Goal: Communication & Community: Answer question/provide support

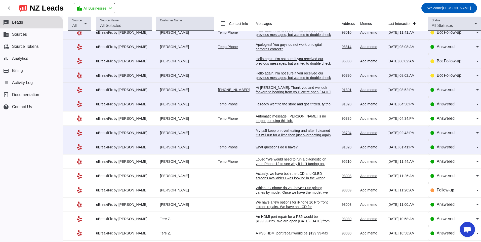
scroll to position [50, 0]
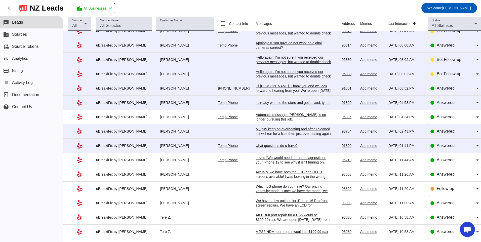
click at [269, 146] on div "what questions do u have?" at bounding box center [293, 145] width 75 height 5
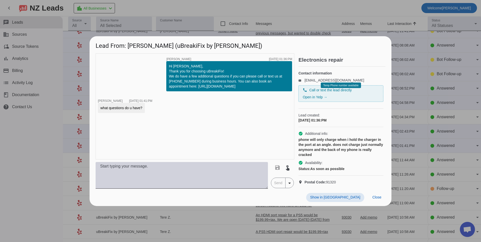
click at [149, 176] on textarea at bounding box center [182, 175] width 172 height 27
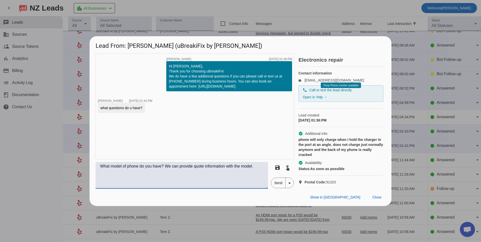
type textarea "What model of phone do you have? We can provide quote informaiton with the mode…"
click at [273, 188] on span "Send" at bounding box center [278, 183] width 14 height 10
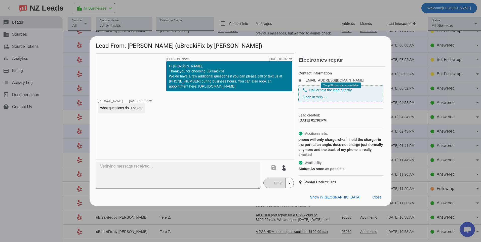
click at [195, 133] on div "timer close [PERSON_NAME] [DATE] 01:36:PM Hi [PERSON_NAME], Thank you for choos…" at bounding box center [195, 106] width 199 height 106
drag, startPoint x: 195, startPoint y: 133, endPoint x: 167, endPoint y: 134, distance: 27.7
click at [167, 134] on div "timer close [PERSON_NAME] [DATE] 01:36:PM Hi [PERSON_NAME], Thank you for choos…" at bounding box center [195, 106] width 199 height 106
click at [377, 199] on span "Close" at bounding box center [376, 197] width 9 height 4
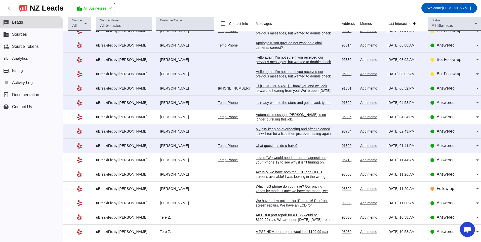
click at [269, 147] on div "what questions do u have?" at bounding box center [293, 145] width 75 height 5
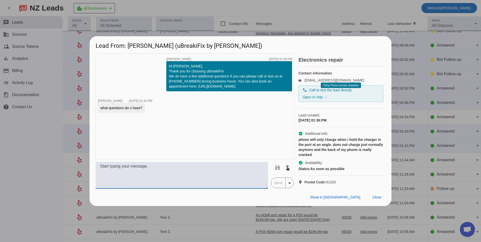
click at [241, 171] on textarea at bounding box center [182, 175] width 172 height 27
type textarea "Hello, what model of phone do you have?"
click at [283, 186] on span "Send" at bounding box center [278, 183] width 14 height 10
click at [274, 199] on div "Show in Yelp Close" at bounding box center [241, 197] width 302 height 17
click at [157, 127] on div "timer close [PERSON_NAME] [DATE] 01:36:PM Hi [PERSON_NAME], Thank you for choos…" at bounding box center [195, 106] width 199 height 106
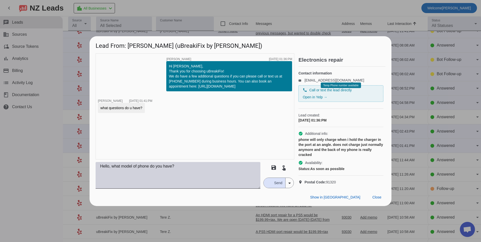
click at [190, 169] on textarea "Hello, what model of phone do you have?" at bounding box center [178, 175] width 165 height 27
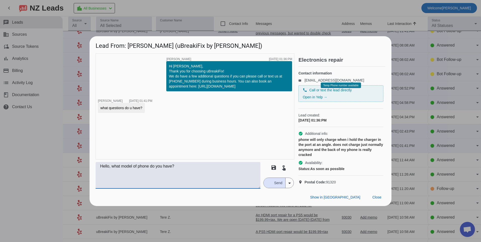
type textarea "Hello, what model of phone do you have?"
click at [275, 188] on span "Send" at bounding box center [278, 183] width 14 height 10
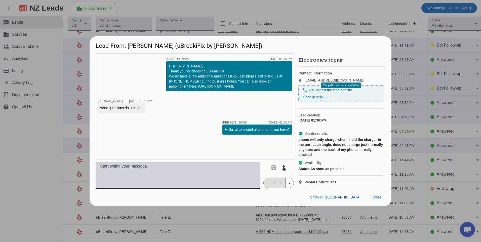
scroll to position [0, 0]
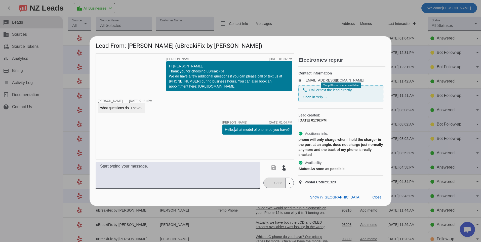
click at [233, 134] on div "timer close [PERSON_NAME] [DATE] 01:36:PM Hi [PERSON_NAME], Thank you for choos…" at bounding box center [195, 106] width 199 height 106
click at [378, 199] on span "Close" at bounding box center [376, 197] width 9 height 4
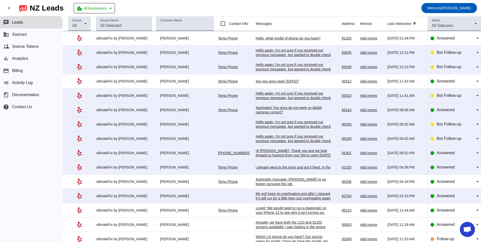
click at [296, 153] on div "Hi [PERSON_NAME], Thank you and we look forward to hearing from you! We're open…" at bounding box center [293, 157] width 75 height 18
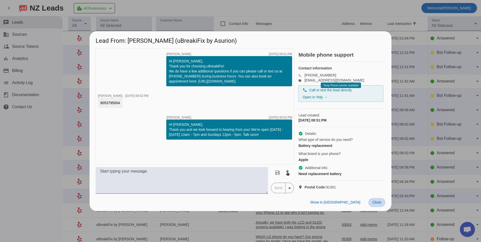
click at [382, 207] on span at bounding box center [376, 202] width 17 height 9
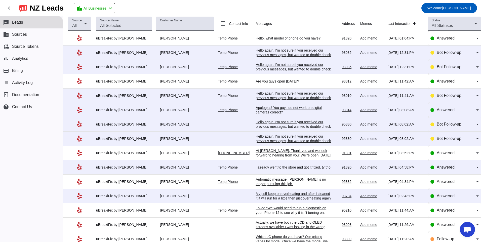
click at [269, 193] on div "My ps5 keep on overheating and after I cleaned it it will run for a little then…" at bounding box center [293, 201] width 75 height 18
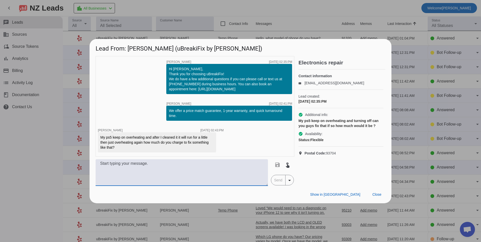
click at [154, 176] on textarea at bounding box center [182, 172] width 172 height 27
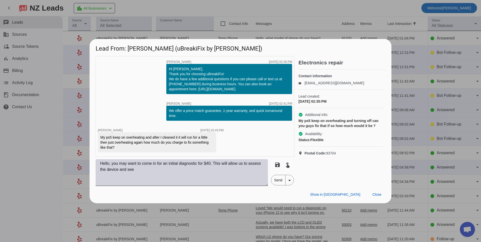
click at [159, 172] on textarea "Hello, you may want to come in for an initial diagnostic for $40. This will all…" at bounding box center [182, 172] width 172 height 27
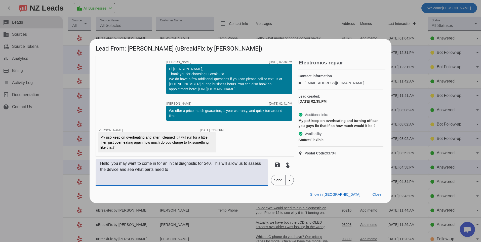
click at [174, 170] on textarea "Hello, you may want to come in for an initial diagnostic for $40. This will all…" at bounding box center [182, 172] width 172 height 27
type textarea "Hello, you may want to come in for an initial diagnostic for $40. This will all…"
click at [277, 181] on span "Send" at bounding box center [278, 180] width 14 height 10
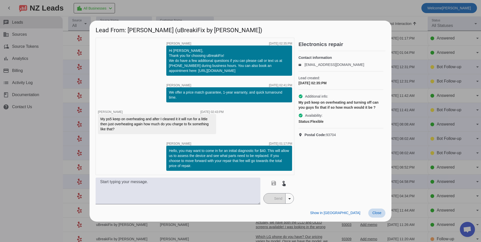
click at [378, 213] on span "Close" at bounding box center [376, 213] width 9 height 4
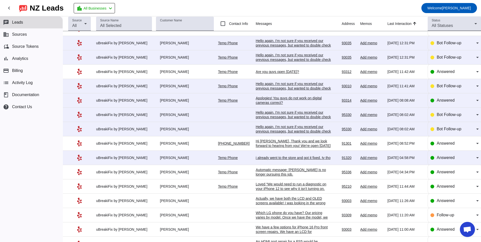
scroll to position [22, 0]
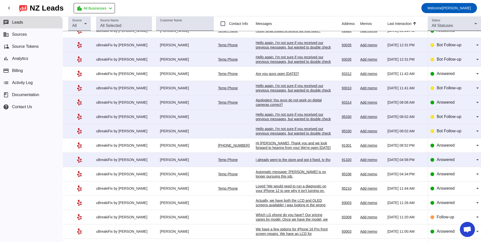
click at [298, 163] on td "i already went to the store and got it fixed. ty tho [DATE] 04:58:PM" at bounding box center [299, 160] width 86 height 14
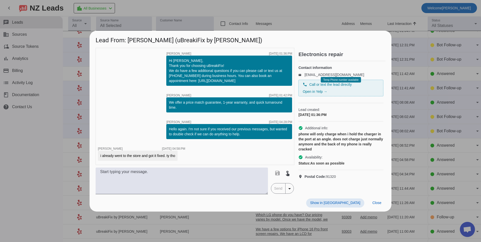
scroll to position [0, 0]
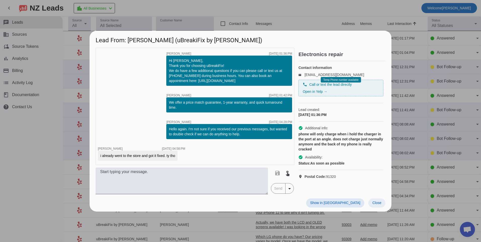
click at [381, 203] on span "Close" at bounding box center [376, 203] width 9 height 4
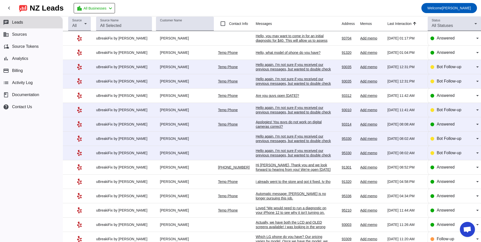
click at [273, 154] on div "Hello again. I'm not sure if you received our previous messages, but wanted to …" at bounding box center [293, 155] width 75 height 14
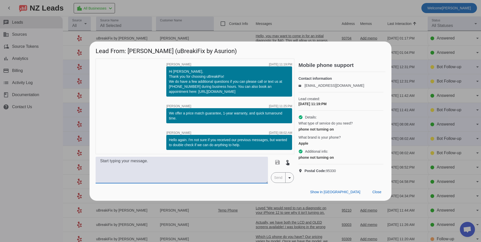
click at [220, 162] on textarea at bounding box center [182, 170] width 172 height 27
type textarea "w"
type textarea "Hello, what model of phone do you have? I can provide a quote for service with …"
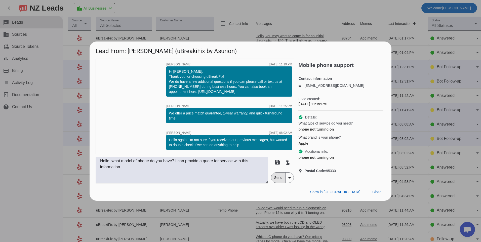
click at [279, 182] on span "Send" at bounding box center [278, 178] width 14 height 10
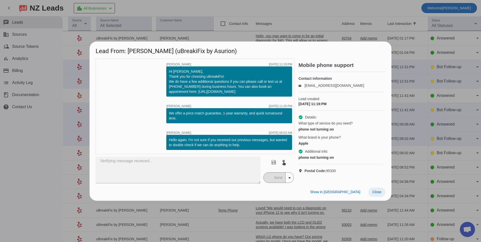
click at [380, 190] on span at bounding box center [376, 192] width 17 height 9
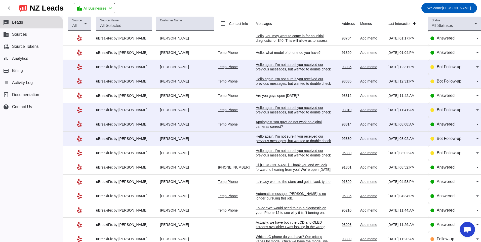
click at [270, 142] on div "Hello again. I'm not sure if you received our previous messages, but wanted to …" at bounding box center [293, 141] width 75 height 14
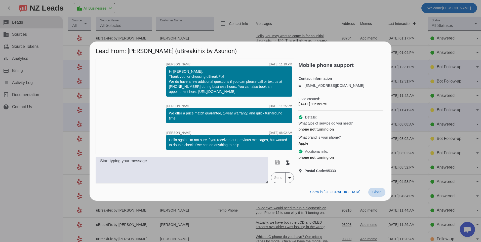
click at [381, 194] on span "Close" at bounding box center [376, 192] width 9 height 4
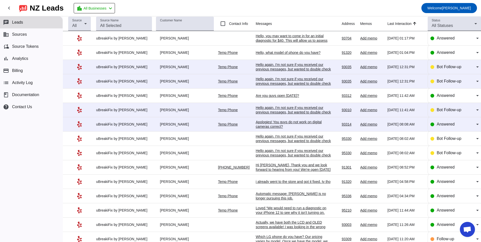
click at [279, 152] on div "Hello again. I'm not sure if you received our previous messages, but wanted to …" at bounding box center [293, 155] width 75 height 14
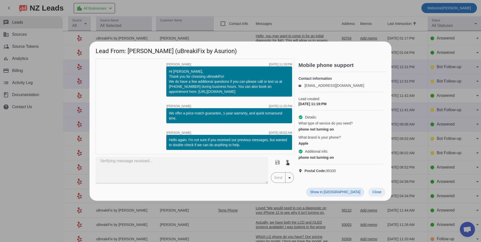
click at [376, 191] on span "Close" at bounding box center [376, 192] width 9 height 4
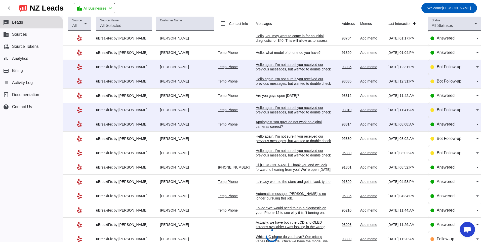
click at [277, 140] on div "Hello again. I'm not sure if you received our previous messages, but wanted to …" at bounding box center [293, 141] width 75 height 14
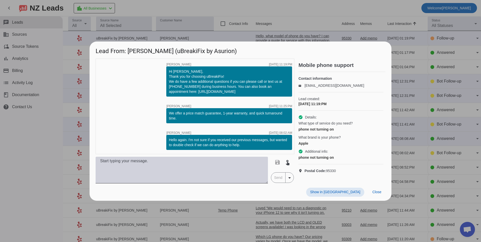
click at [193, 171] on textarea at bounding box center [182, 170] width 172 height 27
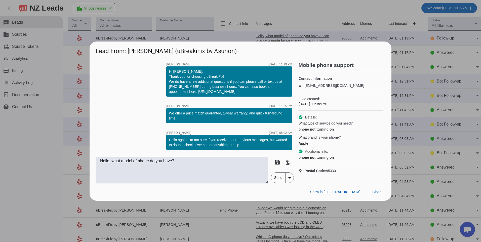
type textarea "Hello, what model of phone do you have?"
click at [278, 181] on span "Send" at bounding box center [278, 178] width 14 height 10
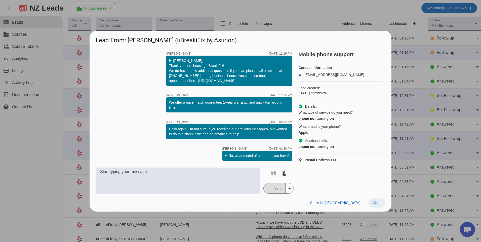
click at [379, 203] on span "Close" at bounding box center [376, 203] width 9 height 4
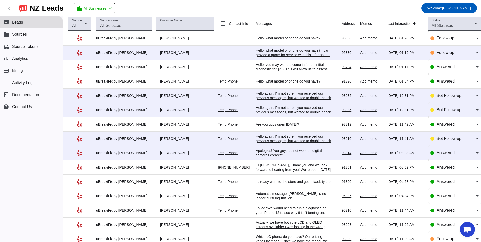
click at [290, 52] on div "Hello, what model of phone do you have? I can provide a quote for service with …" at bounding box center [293, 52] width 75 height 9
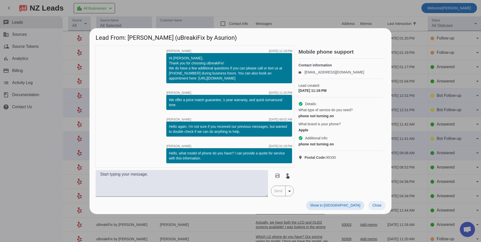
click at [382, 207] on span at bounding box center [376, 205] width 17 height 9
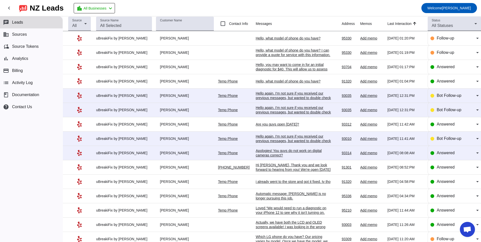
click at [273, 151] on div "Apologies! You guys do not work on digital cameras correct?" at bounding box center [293, 152] width 75 height 9
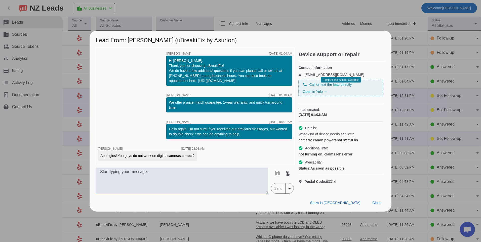
click at [178, 185] on textarea at bounding box center [182, 181] width 172 height 27
click at [136, 183] on textarea "Hello," at bounding box center [182, 181] width 172 height 27
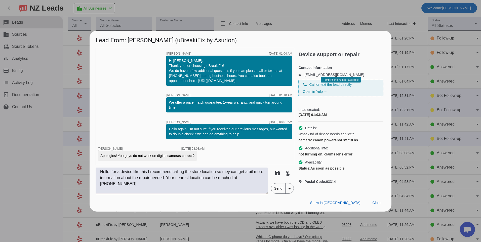
type textarea "Hello, for a device like this I recommend calling the store location so they ca…"
click at [278, 192] on span "Send" at bounding box center [278, 188] width 14 height 10
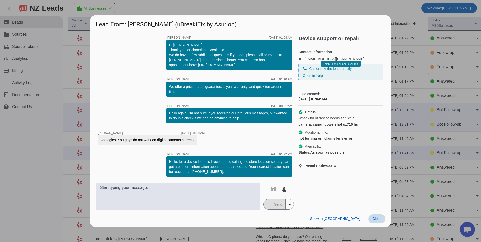
click at [380, 221] on span at bounding box center [376, 218] width 17 height 9
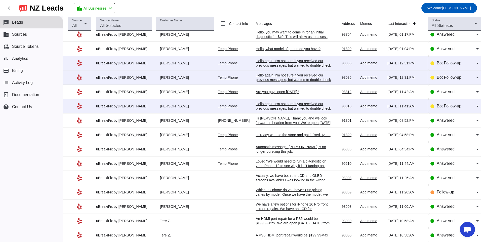
scroll to position [50, 0]
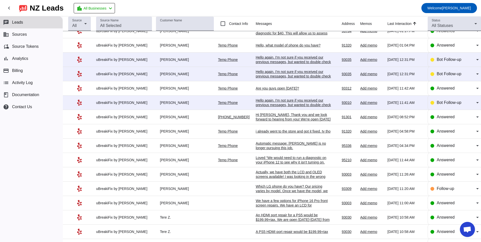
click at [274, 98] on td "Hello again. I'm not sure if you received our previous messages, but wanted to …" at bounding box center [299, 103] width 86 height 14
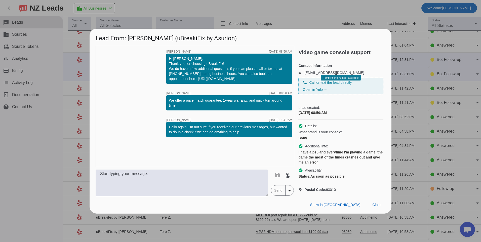
click at [274, 103] on div "We offer a price match guarantee, 1-year warranty, and quick turnaround time.​" at bounding box center [229, 103] width 121 height 10
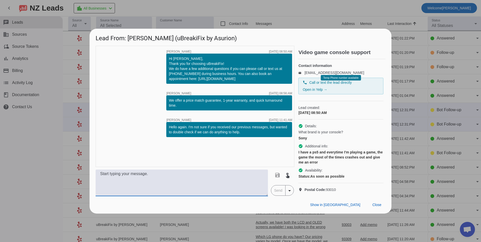
click at [238, 188] on textarea at bounding box center [182, 183] width 172 height 27
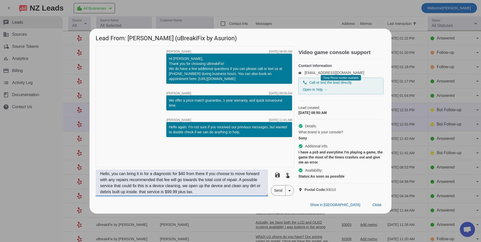
type textarea "Hello, you can bring it in for a diagnostic for $40 from there if you choose to…"
click at [276, 195] on span "Send" at bounding box center [278, 190] width 14 height 10
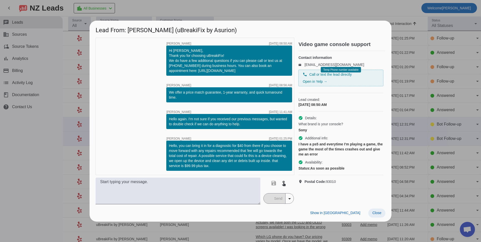
click at [376, 212] on span "Close" at bounding box center [376, 213] width 9 height 4
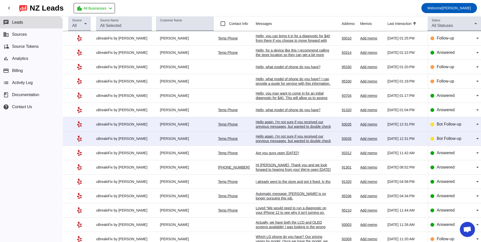
click at [278, 139] on div "Hello again. I'm not sure if you received our previous messages, but wanted to …" at bounding box center [293, 141] width 75 height 14
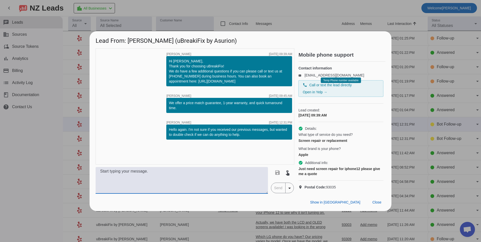
drag, startPoint x: 187, startPoint y: 181, endPoint x: 182, endPoint y: 184, distance: 5.9
click at [186, 181] on textarea at bounding box center [182, 180] width 172 height 27
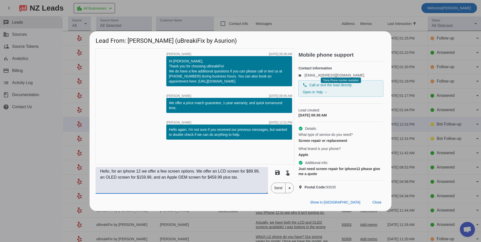
type textarea "Hello, for an iphone 12 we offer a few screen options. We offer an LCD screen f…"
click at [277, 192] on span "Send" at bounding box center [278, 188] width 14 height 10
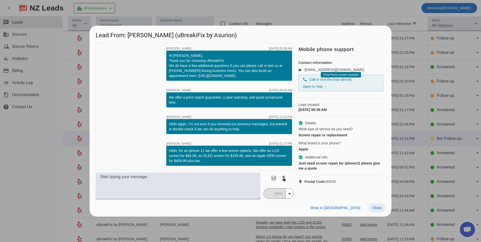
click at [371, 210] on span at bounding box center [376, 208] width 17 height 9
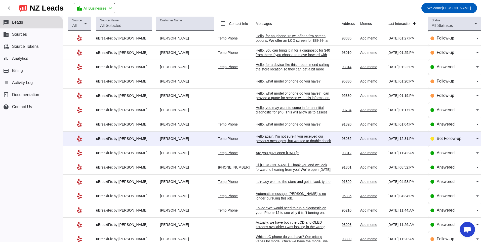
click at [274, 135] on div "Hello again. I'm not sure if you received our previous messages, but wanted to …" at bounding box center [293, 141] width 75 height 14
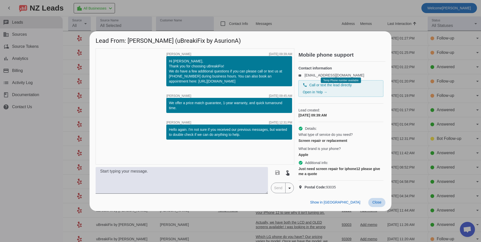
click at [374, 207] on span at bounding box center [376, 202] width 17 height 9
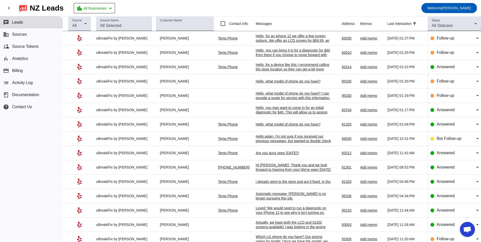
click at [275, 37] on div "Hello, for an iphone 12 we offer a few screen options. We offer an LCD screen f…" at bounding box center [293, 43] width 75 height 18
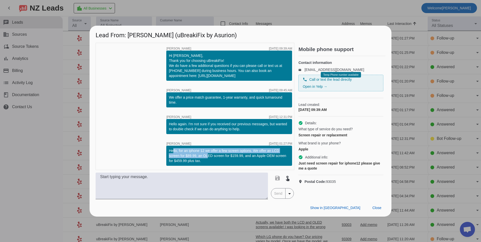
drag, startPoint x: 170, startPoint y: 149, endPoint x: 205, endPoint y: 155, distance: 35.0
click at [205, 155] on div "Hello, for an iphone 12 we offer a few screen options. We offer an LCD screen f…" at bounding box center [229, 155] width 121 height 15
drag, startPoint x: 205, startPoint y: 155, endPoint x: 205, endPoint y: 161, distance: 5.5
click at [205, 161] on div "Hello, for an iphone 12 we offer a few screen options. We offer an LCD screen f…" at bounding box center [229, 155] width 121 height 15
drag, startPoint x: 202, startPoint y: 161, endPoint x: 163, endPoint y: 148, distance: 41.5
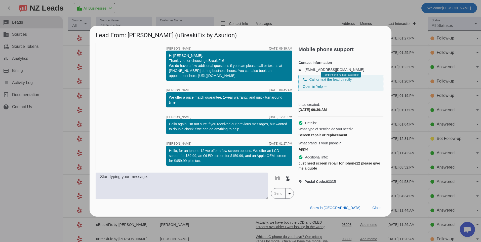
click at [163, 148] on div "timer close [PERSON_NAME] [DATE] 09:39:AM Hi [PERSON_NAME], Thank you for choos…" at bounding box center [195, 106] width 199 height 127
copy div "Hello, for an iphone 12 we offer a few screen options. We offer an LCD screen f…"
click at [374, 206] on span "Close" at bounding box center [376, 208] width 9 height 4
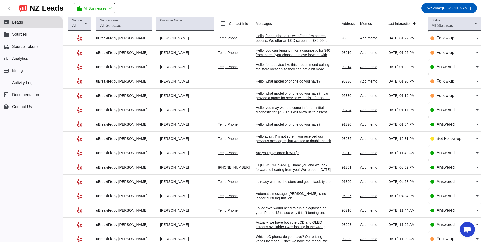
click at [263, 136] on div "Hello again. I'm not sure if you received our previous messages, but wanted to …" at bounding box center [293, 141] width 75 height 14
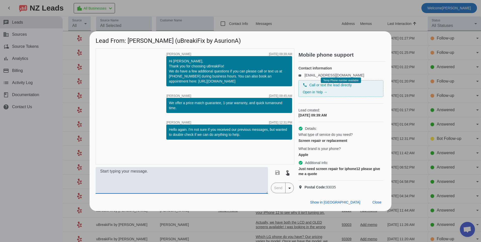
click at [174, 188] on textarea at bounding box center [182, 180] width 172 height 27
paste textarea "Hello, for an iphone 12 we offer a few screen options. We offer an LCD screen f…"
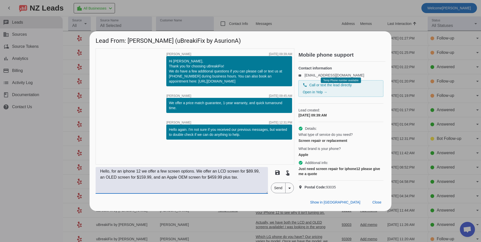
type textarea "Hello, for an iphone 12 we offer a few screen options. We offer an LCD screen f…"
click at [273, 193] on span "Send" at bounding box center [278, 188] width 14 height 10
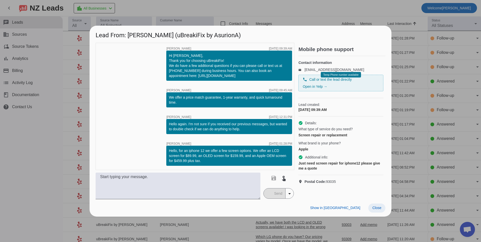
click at [378, 209] on span "Close" at bounding box center [376, 208] width 9 height 4
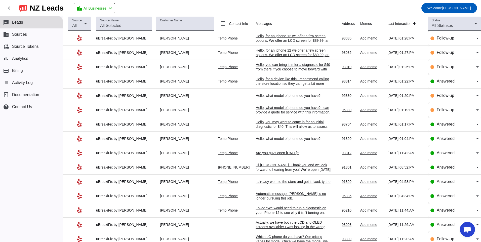
click at [282, 153] on div "Are you guys open [DATE]?" at bounding box center [293, 153] width 75 height 5
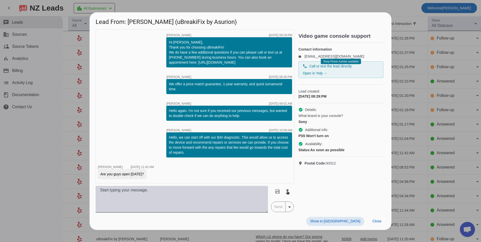
click at [209, 197] on textarea at bounding box center [182, 199] width 172 height 27
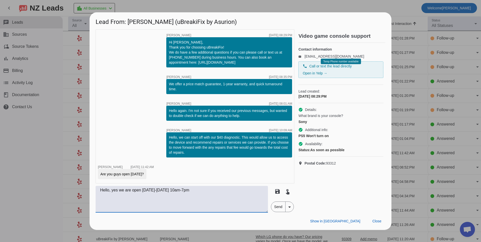
type textarea "Hello, yes we are open [DATE]-[DATE] 10am-7pm"
click at [278, 206] on span "Send" at bounding box center [278, 207] width 14 height 10
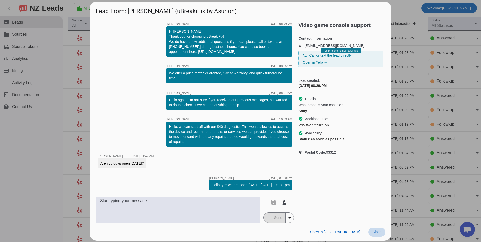
click at [380, 228] on span at bounding box center [376, 232] width 17 height 9
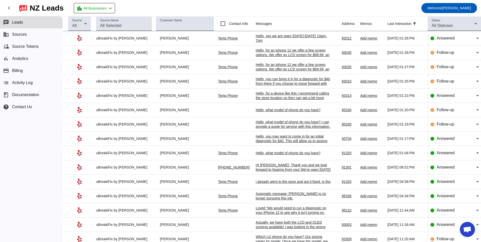
click at [276, 93] on div "Hello, for a device like this I recommend calling the store location so they ca…" at bounding box center [293, 102] width 75 height 23
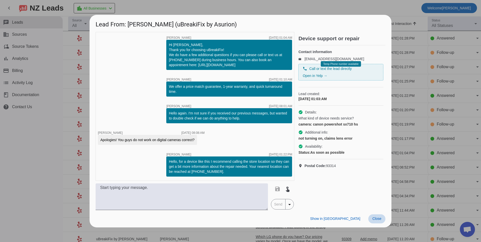
click at [378, 219] on span "Close" at bounding box center [376, 219] width 9 height 4
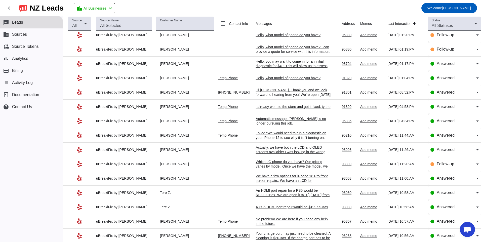
scroll to position [75, 0]
click at [265, 107] on div "i already went to the store and got it fixed. ty tho" at bounding box center [293, 106] width 75 height 5
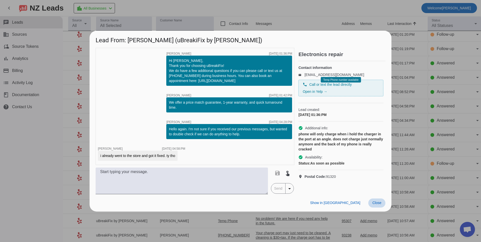
click at [372, 203] on span "Close" at bounding box center [376, 203] width 9 height 4
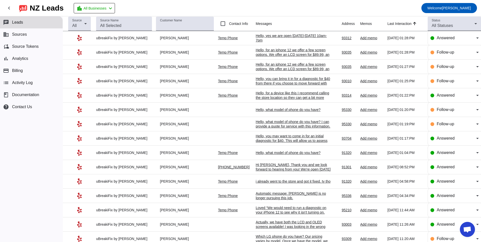
scroll to position [0, 0]
